Goal: Find specific page/section: Find specific page/section

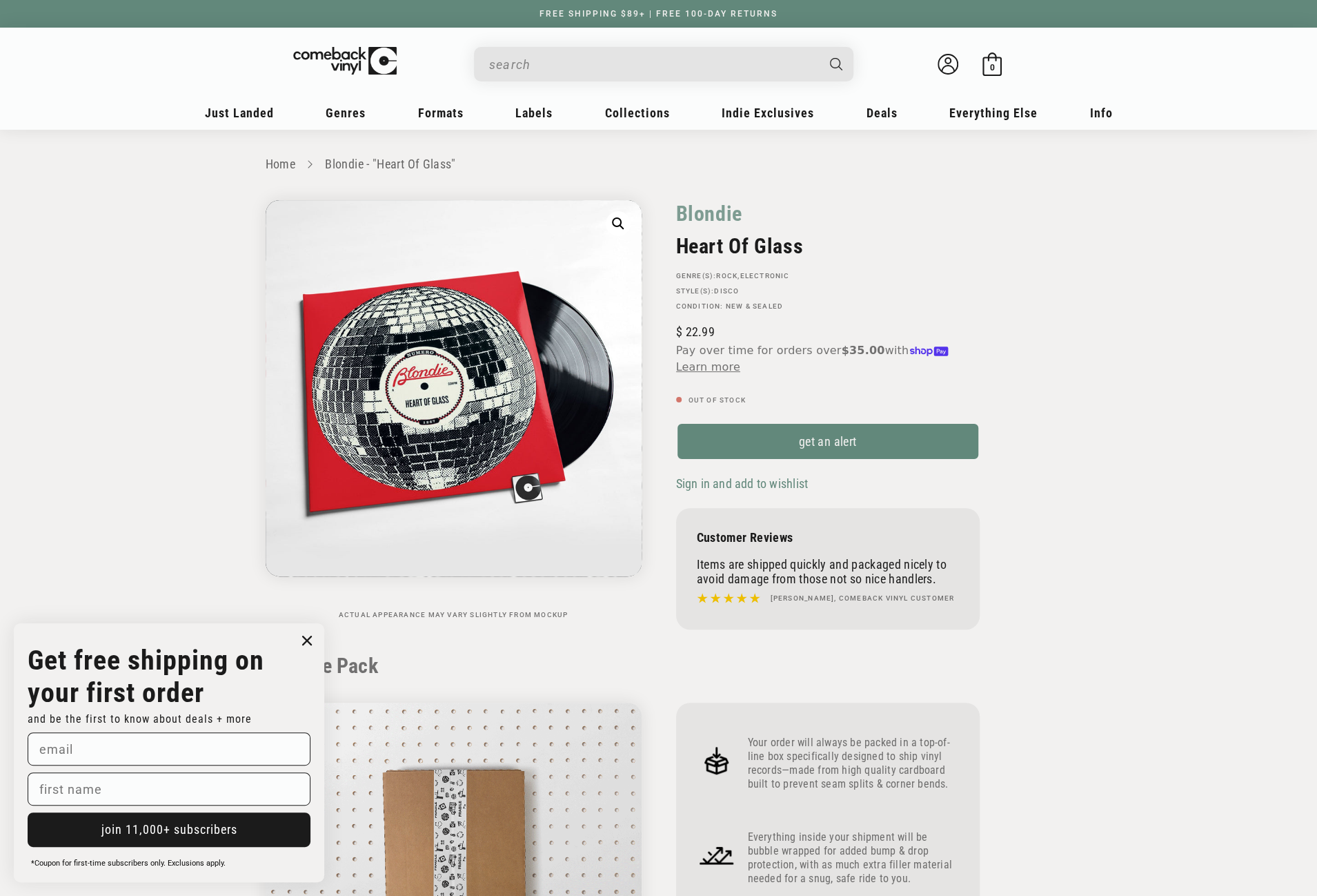
click at [570, 66] on input "When autocomplete results are available use up and down arrows to review and en…" at bounding box center [653, 64] width 327 height 28
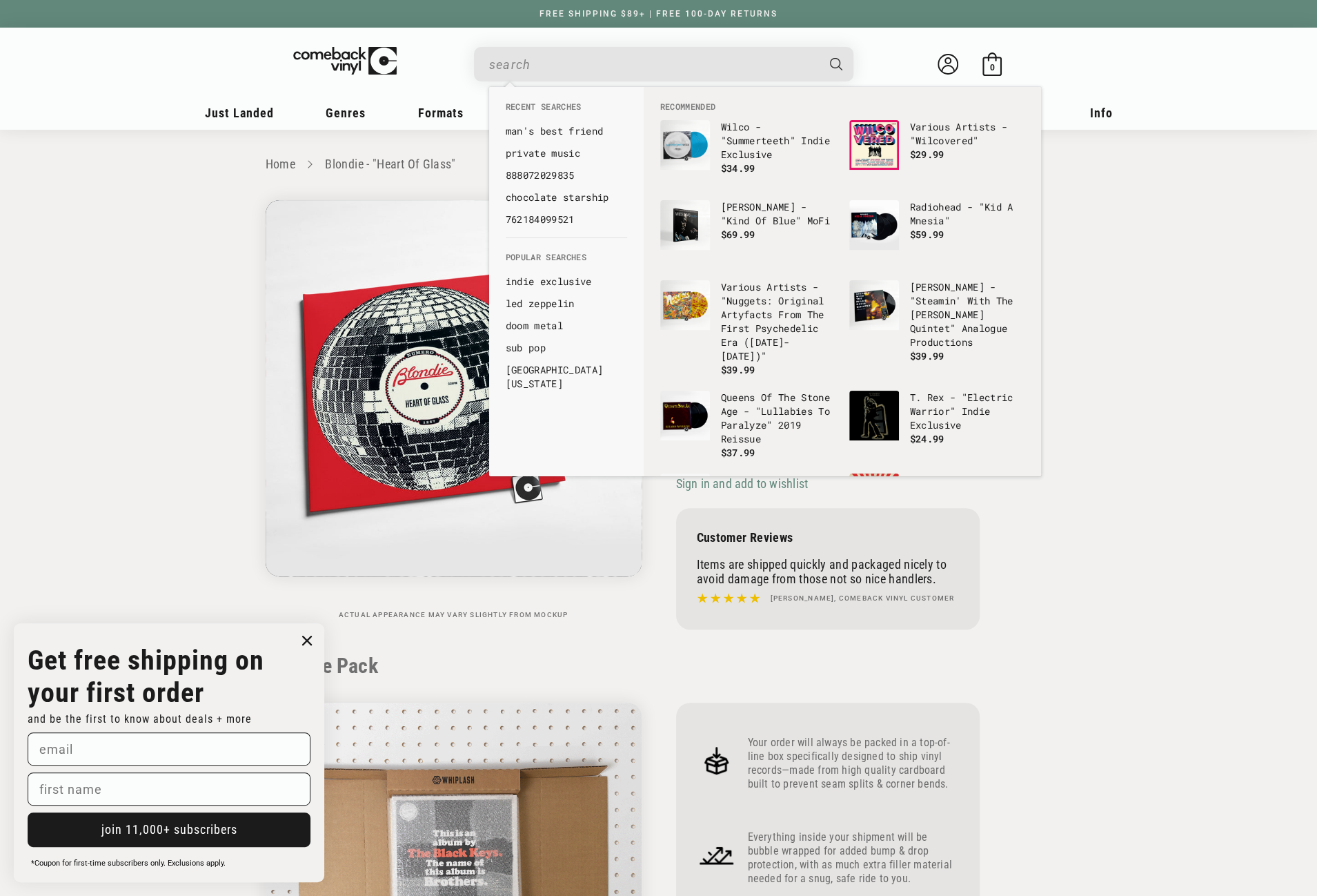
paste input "889397520656"
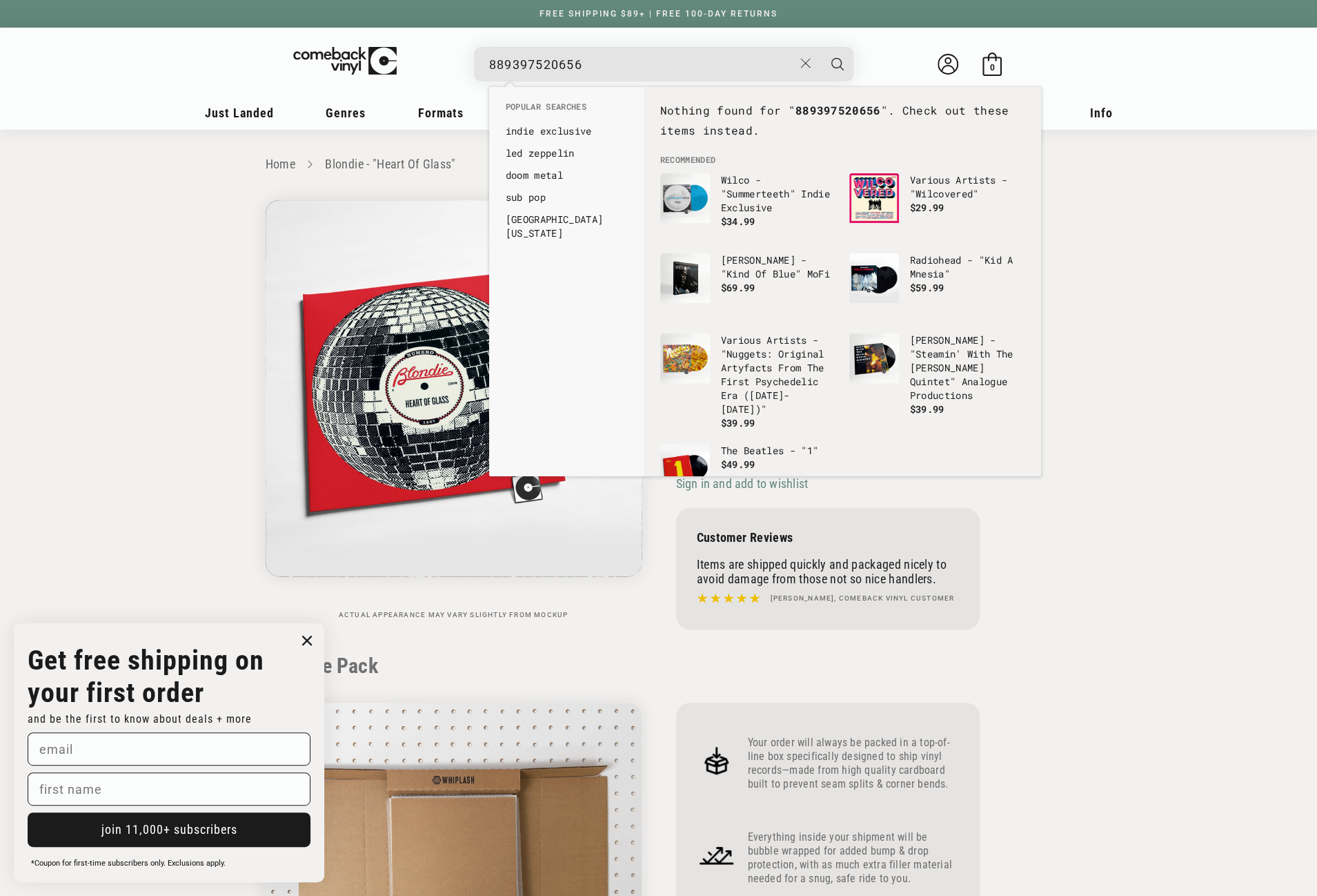
drag, startPoint x: 595, startPoint y: 63, endPoint x: 484, endPoint y: 63, distance: 111.0
click at [484, 63] on div "889397520656 See all results... 0 results 0 results" at bounding box center [664, 64] width 380 height 35
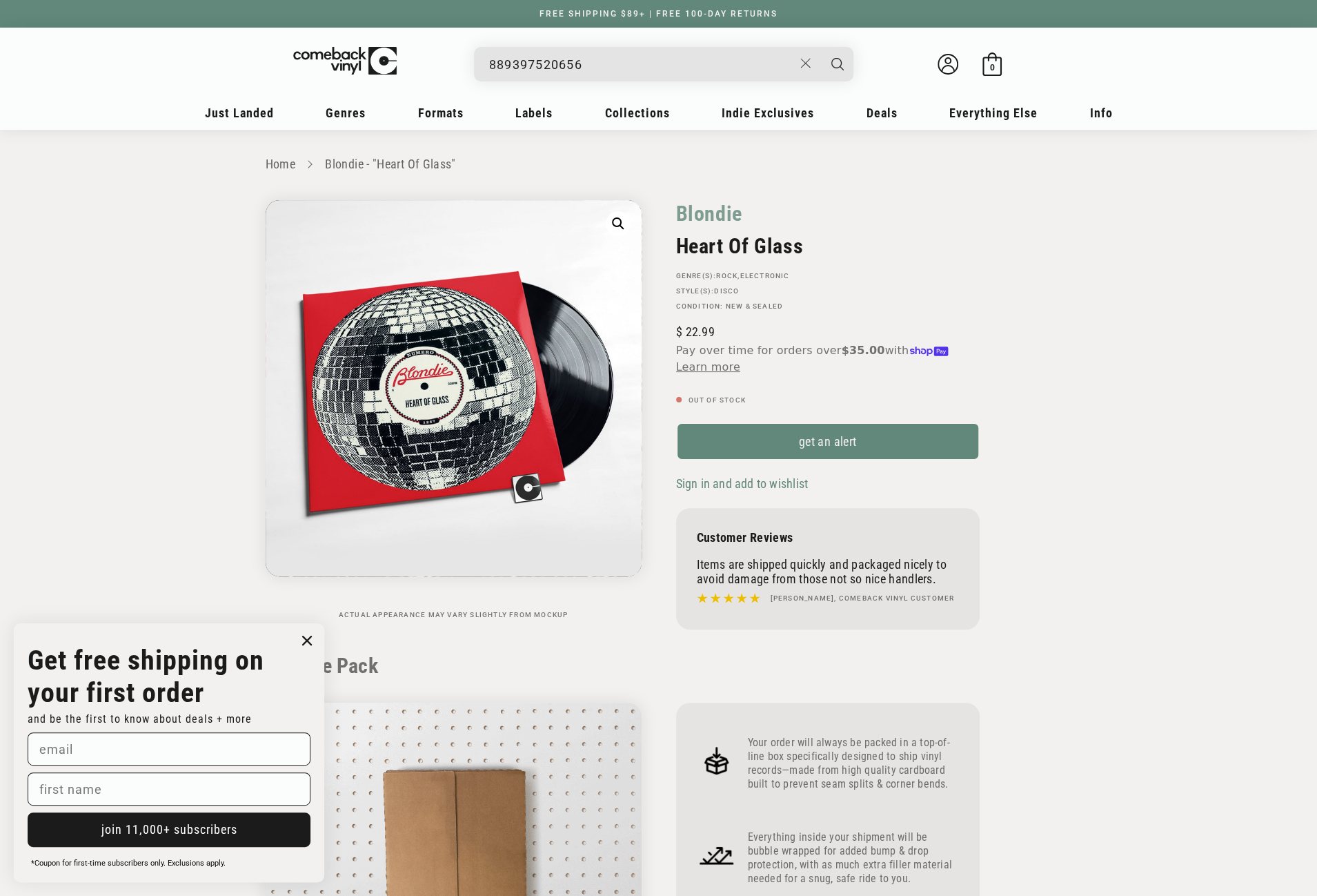
paste input "0"
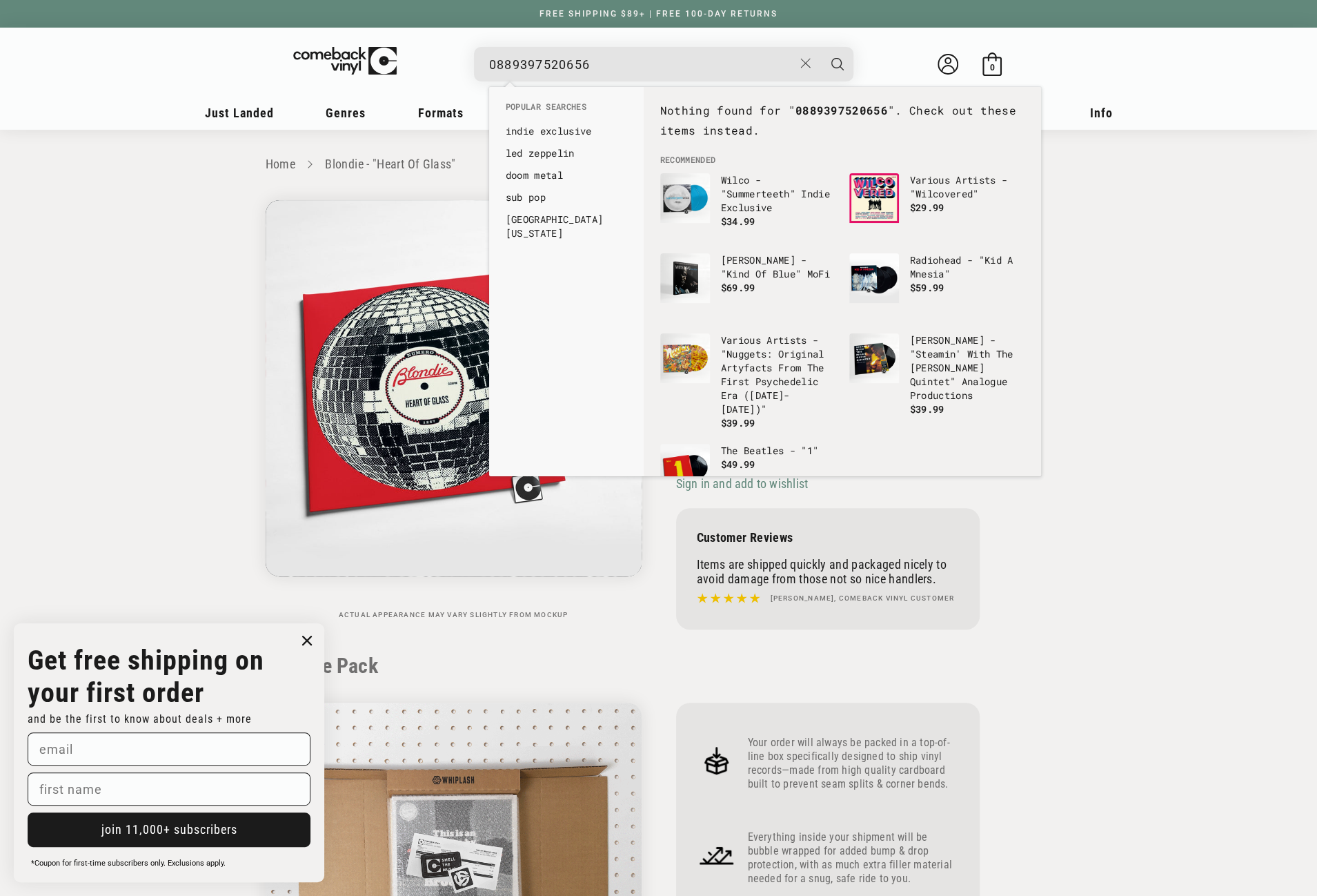
drag, startPoint x: 502, startPoint y: 60, endPoint x: 484, endPoint y: 61, distance: 18.0
click at [484, 61] on div "0889397520656 See all results... 0 results 0 results" at bounding box center [664, 64] width 380 height 35
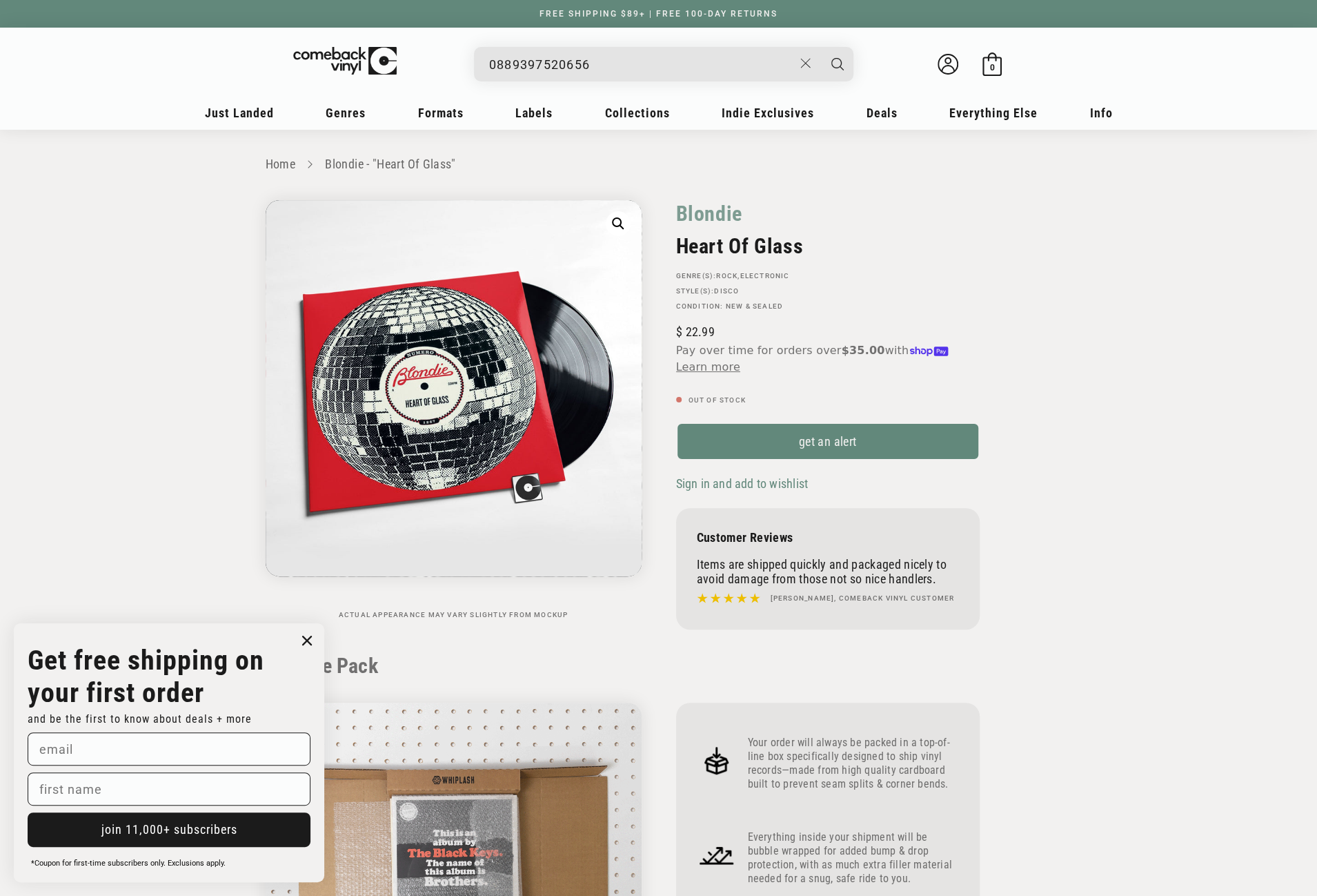
click at [491, 60] on input "0889397520656" at bounding box center [642, 64] width 304 height 28
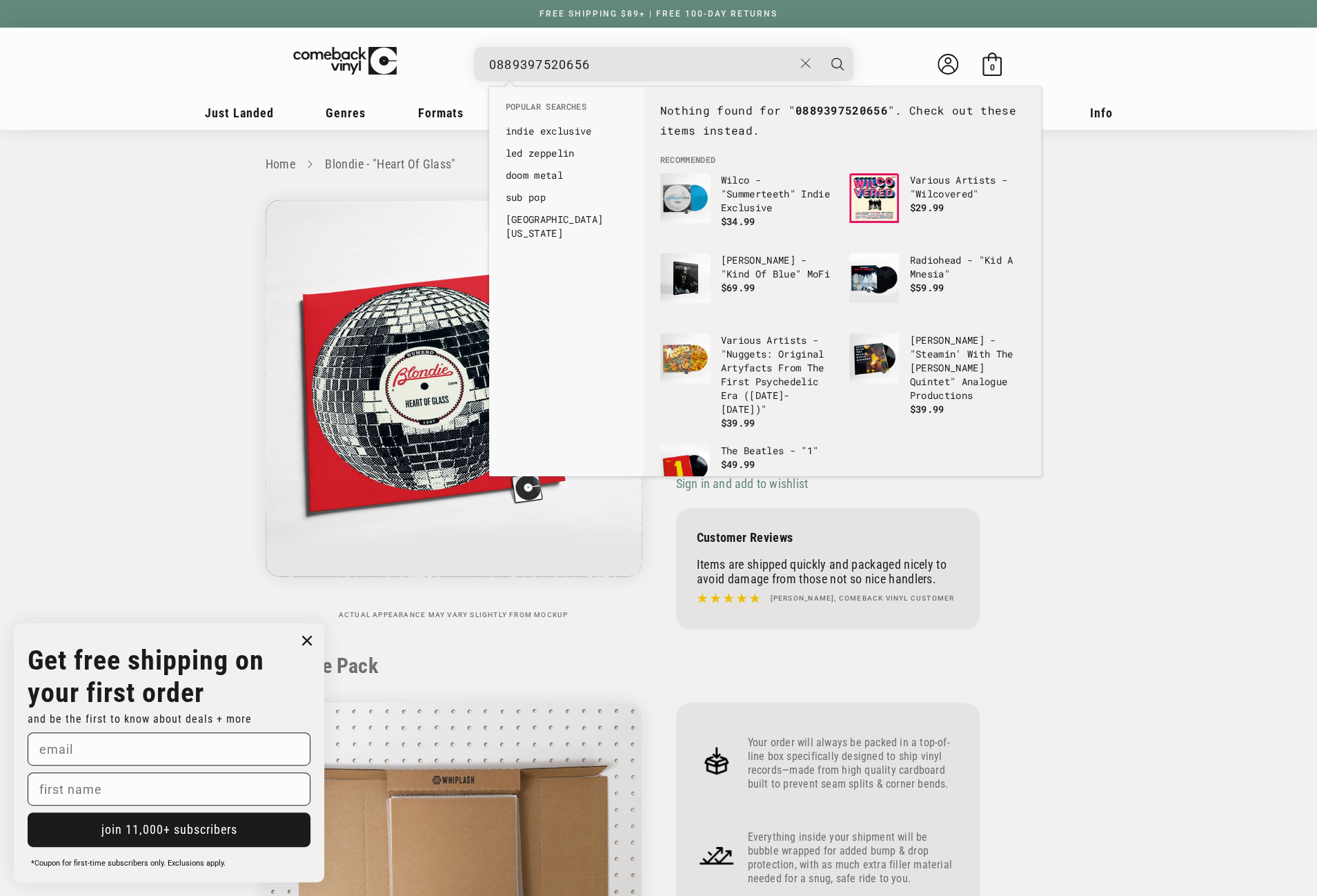
click at [490, 63] on input "0889397520656" at bounding box center [642, 64] width 304 height 28
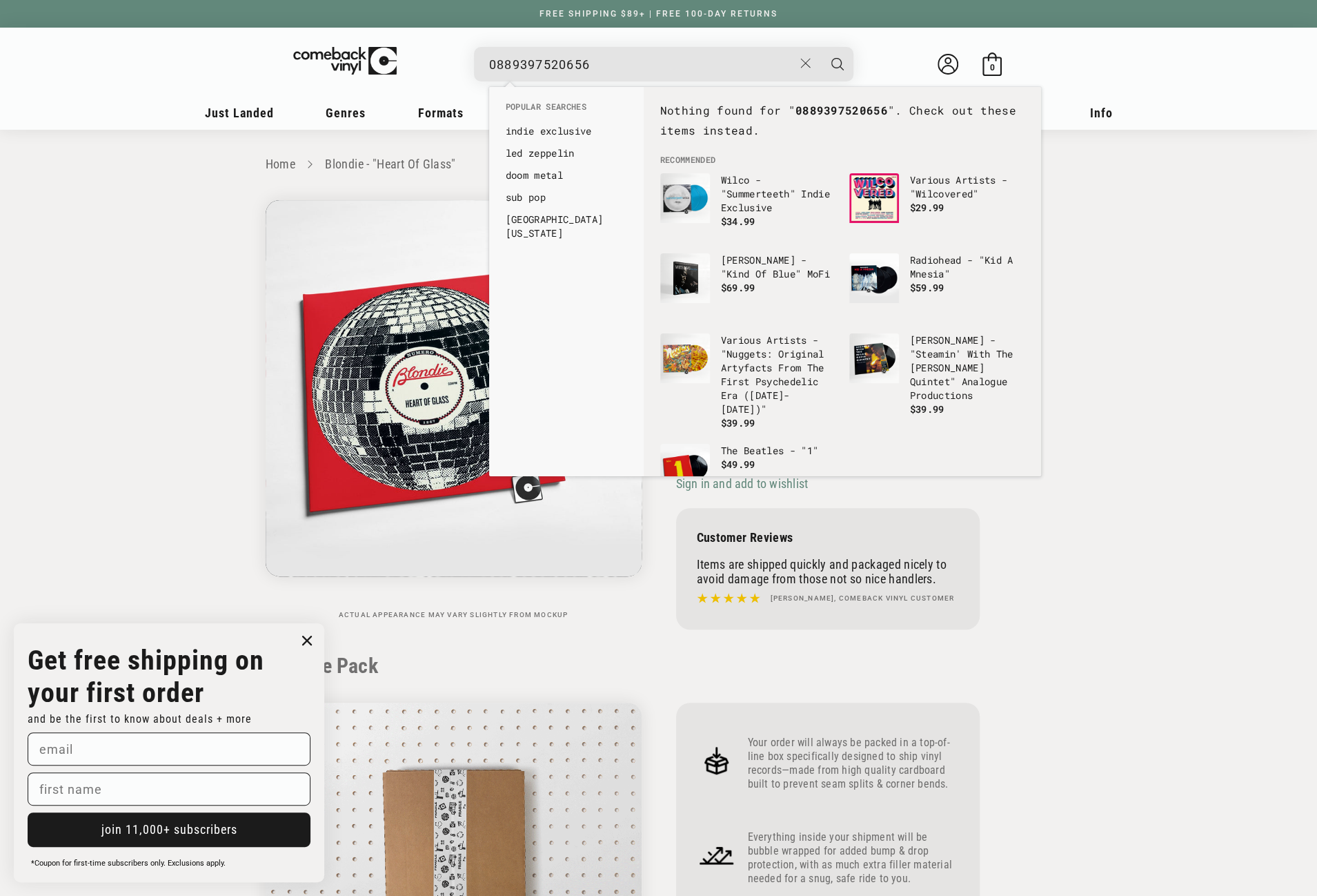
type input "889397520656"
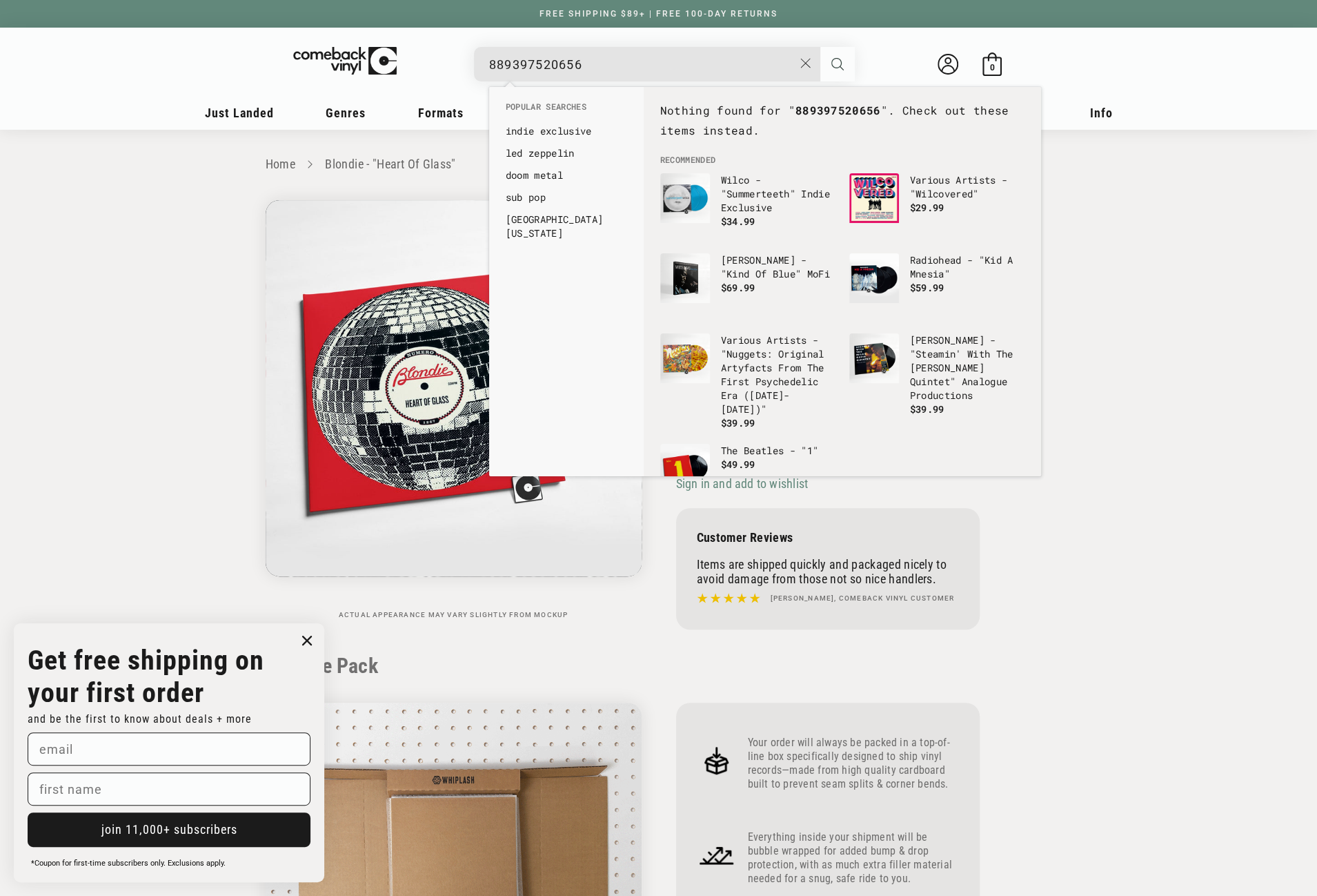
click at [836, 65] on icon "Search" at bounding box center [837, 64] width 13 height 13
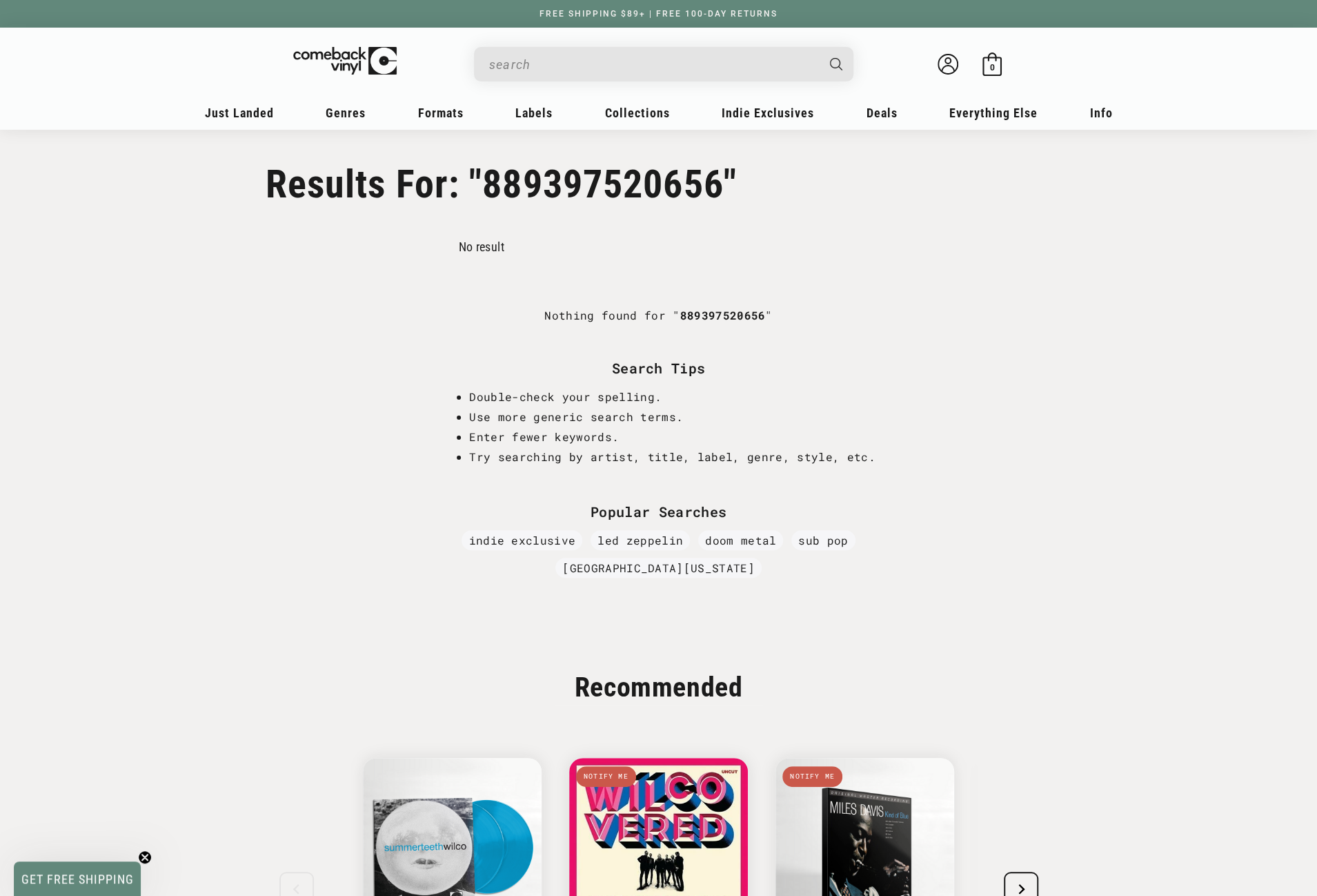
type input "889397520656"
